Goal: Find contact information: Find contact information

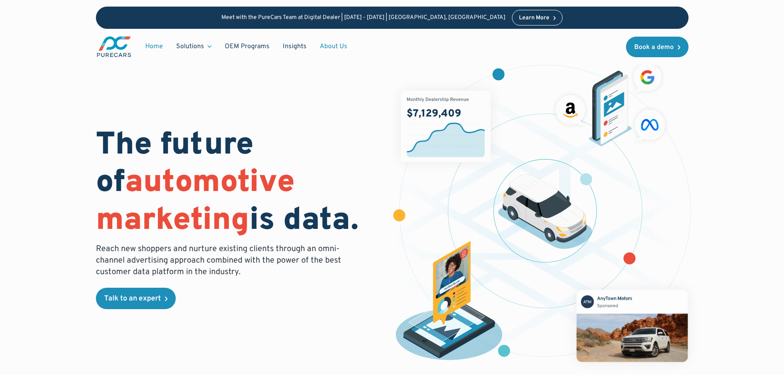
click at [335, 47] on link "About Us" at bounding box center [333, 47] width 41 height 16
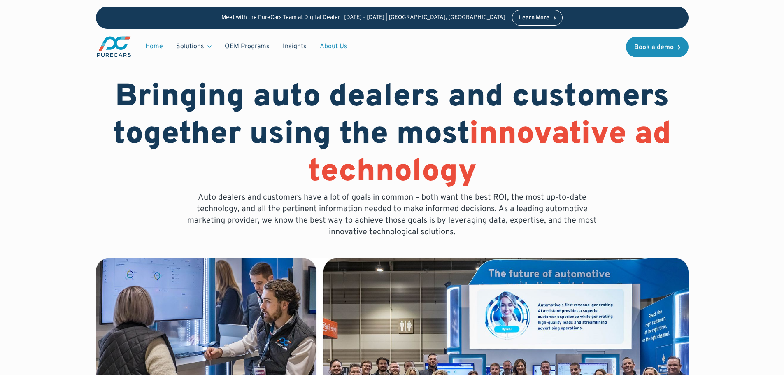
click at [150, 49] on link "Home" at bounding box center [154, 47] width 31 height 16
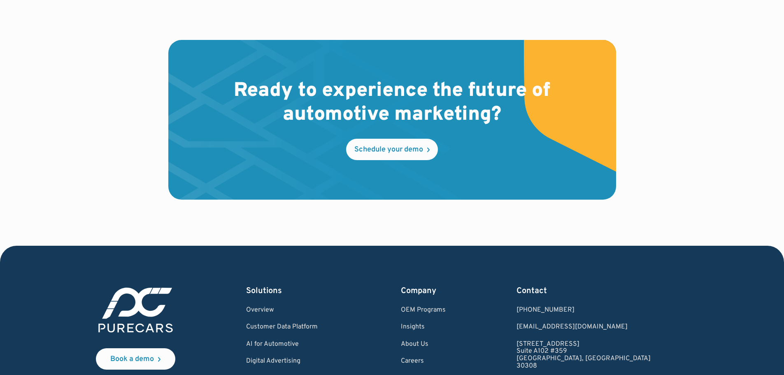
scroll to position [2488, 0]
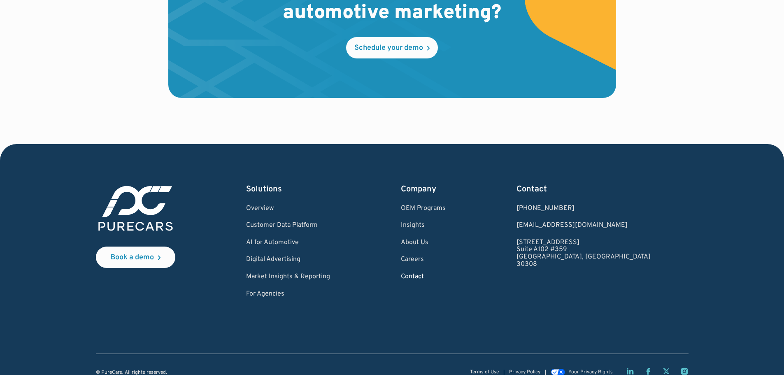
click at [446, 273] on link "Contact" at bounding box center [423, 276] width 45 height 7
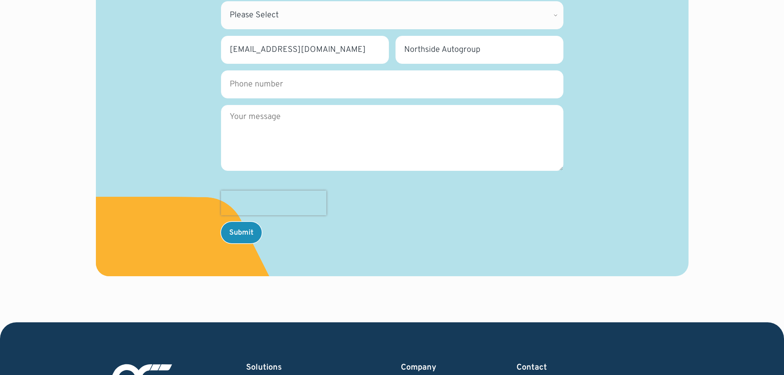
scroll to position [123, 0]
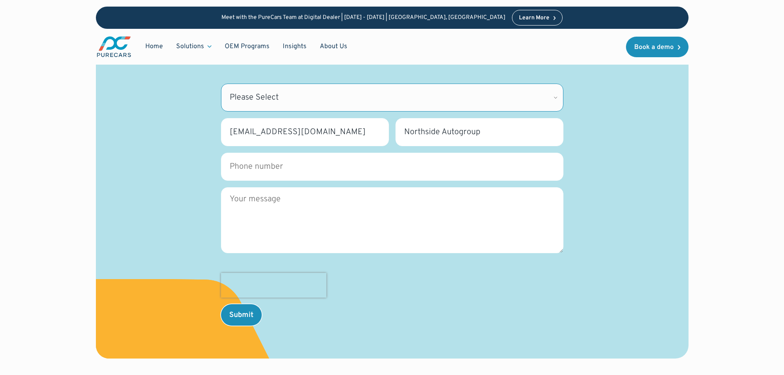
click at [549, 95] on select "Please Select CDK Support Sales Support Billing Press Other" at bounding box center [392, 98] width 342 height 28
click at [633, 136] on div "Contact Have questions, want a demo, or just need to speak to someone? We’re he…" at bounding box center [392, 156] width 553 height 337
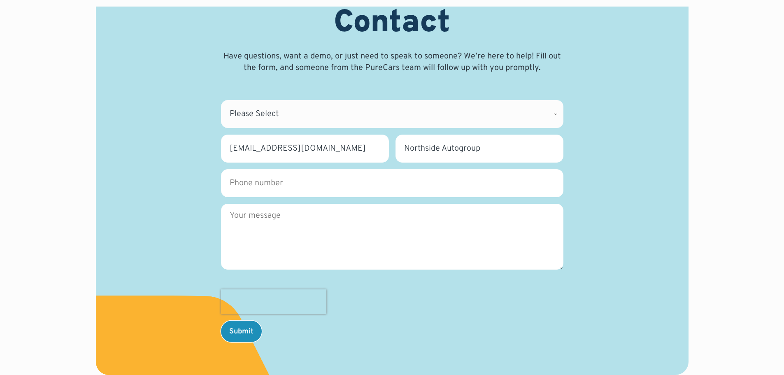
scroll to position [0, 0]
